Goal: Task Accomplishment & Management: Manage account settings

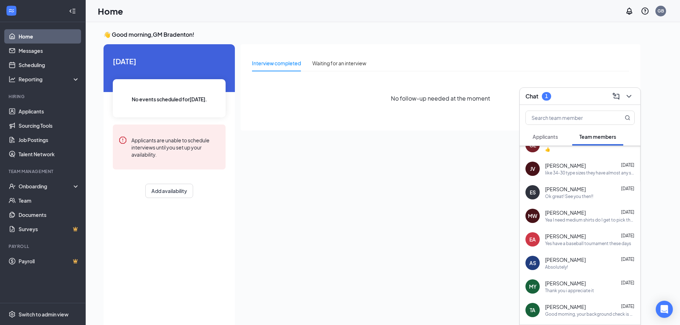
scroll to position [143, 0]
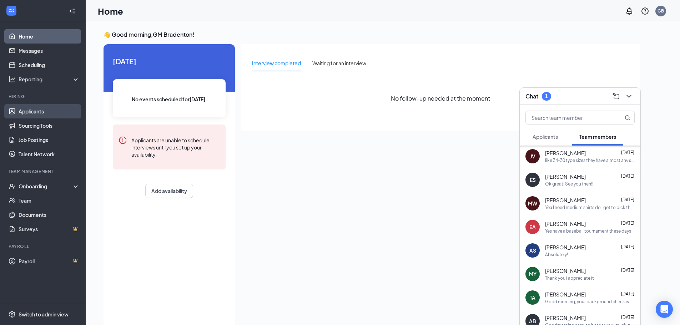
click at [26, 109] on link "Applicants" at bounding box center [49, 111] width 61 height 14
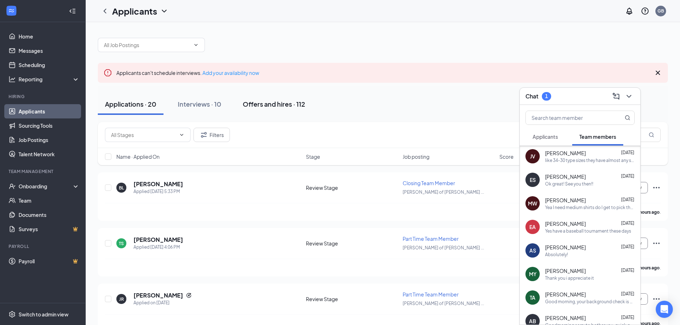
click at [274, 106] on div "Offers and hires · 112" at bounding box center [274, 104] width 62 height 9
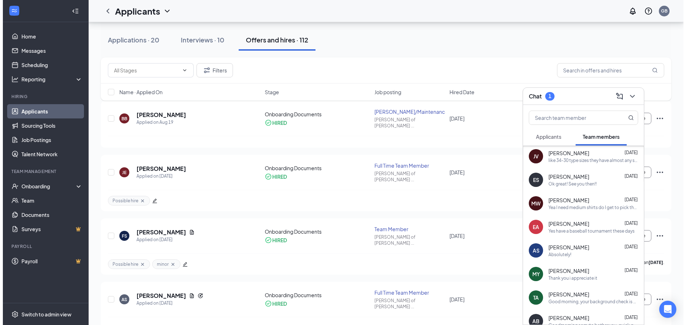
scroll to position [107, 0]
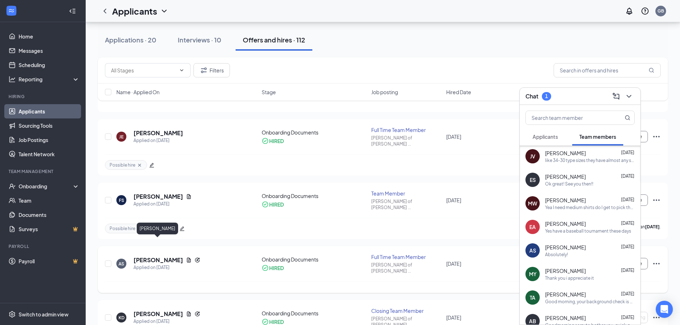
click at [168, 256] on h5 "[PERSON_NAME]" at bounding box center [159, 260] width 50 height 8
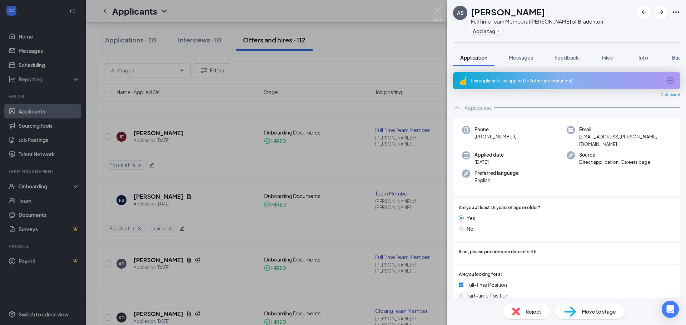
click at [258, 147] on div "AS [PERSON_NAME] Full Time Team Member at [PERSON_NAME] of Bradenton Add a tag …" at bounding box center [343, 162] width 686 height 325
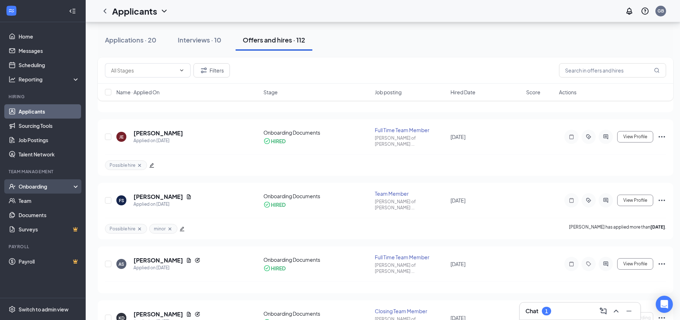
click at [26, 189] on div "Onboarding" at bounding box center [46, 186] width 55 height 7
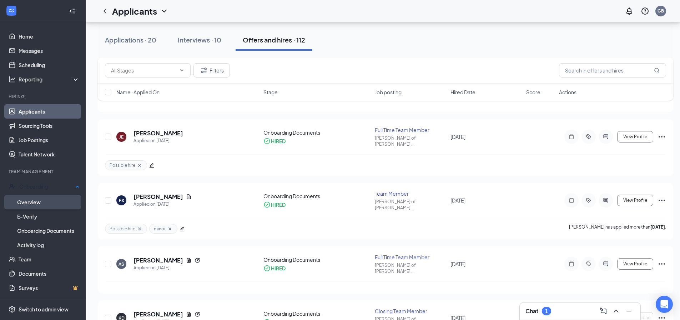
click at [22, 205] on link "Overview" at bounding box center [48, 202] width 62 height 14
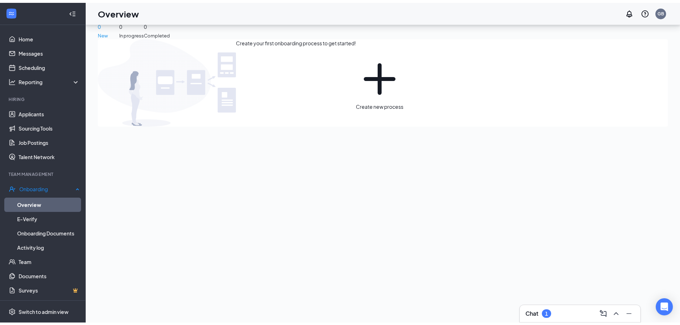
scroll to position [32, 0]
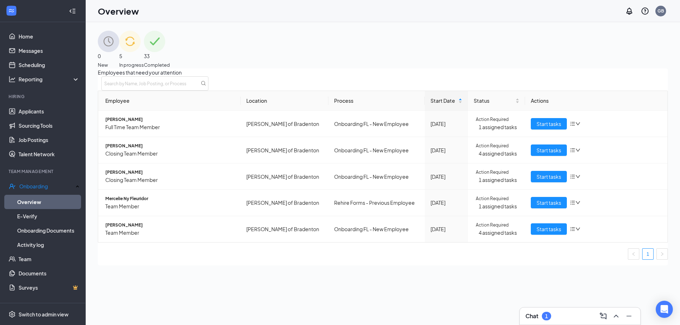
click at [144, 60] on div "5 In progress" at bounding box center [131, 50] width 25 height 38
click at [170, 54] on div "33 Completed" at bounding box center [157, 50] width 26 height 38
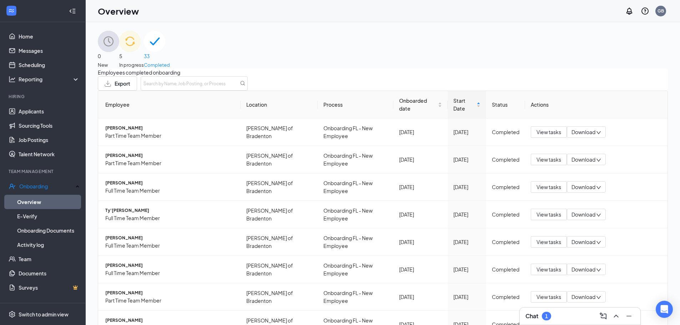
scroll to position [32, 0]
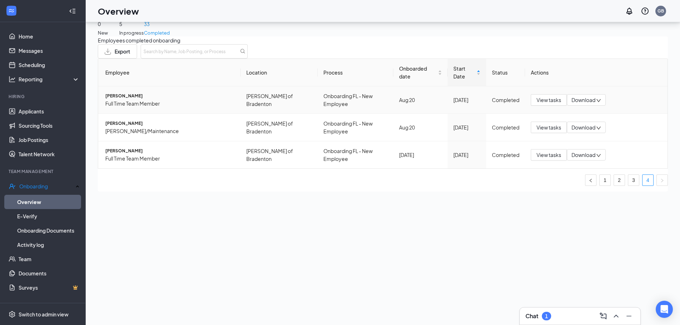
click at [144, 100] on span "[PERSON_NAME]" at bounding box center [170, 96] width 130 height 7
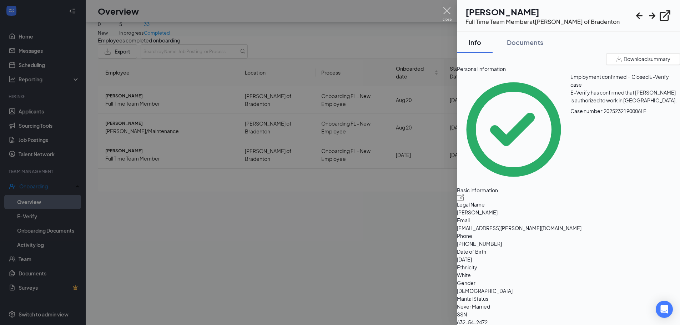
click at [449, 12] on img at bounding box center [447, 14] width 9 height 14
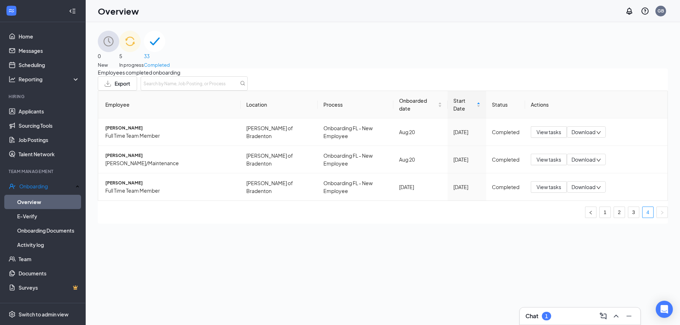
click at [558, 315] on div "Chat 1" at bounding box center [580, 316] width 109 height 11
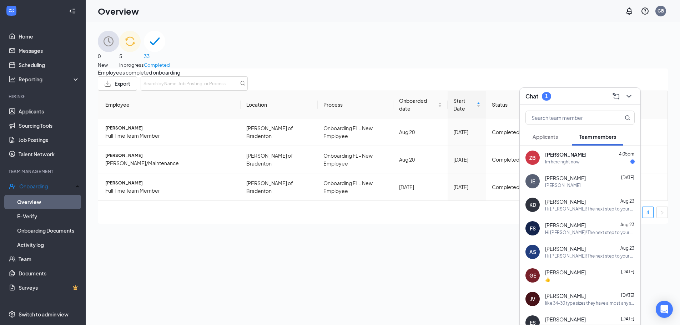
click at [571, 249] on span "[PERSON_NAME]" at bounding box center [565, 248] width 41 height 7
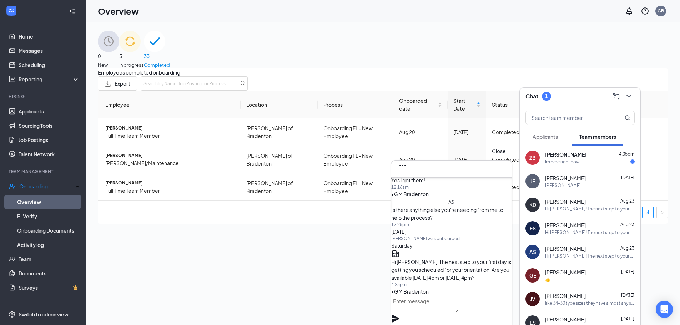
click at [407, 184] on icon "Cross" at bounding box center [402, 188] width 9 height 9
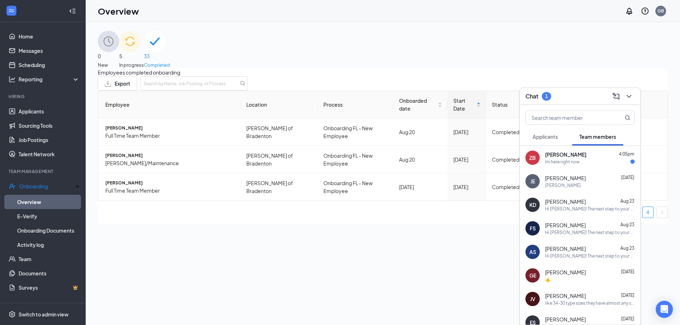
click at [575, 165] on div "[PERSON_NAME] 4:05pm Im here right now" at bounding box center [580, 158] width 121 height 24
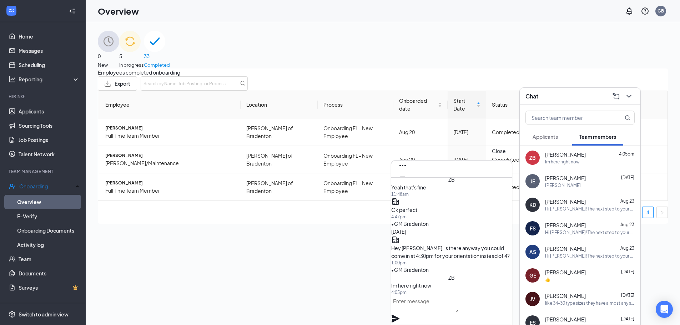
click at [407, 184] on icon "Cross" at bounding box center [402, 188] width 9 height 9
